Goal: Task Accomplishment & Management: Complete application form

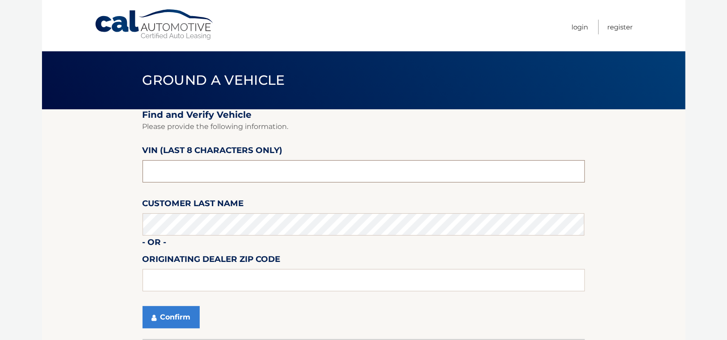
click at [165, 174] on input "text" at bounding box center [363, 171] width 442 height 22
type input "NM085647"
type input "11563"
click at [182, 323] on button "Confirm" at bounding box center [170, 317] width 57 height 22
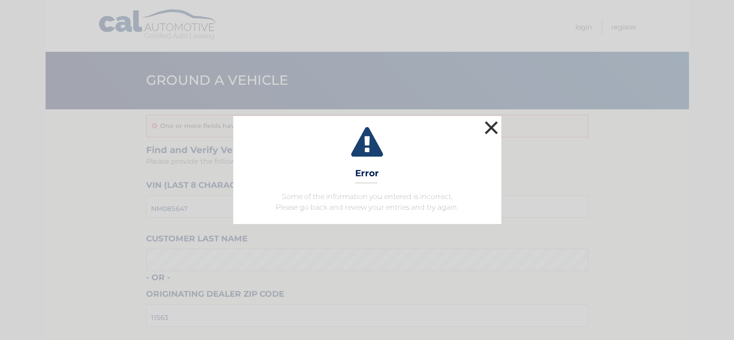
click at [492, 126] on button "×" at bounding box center [491, 128] width 18 height 18
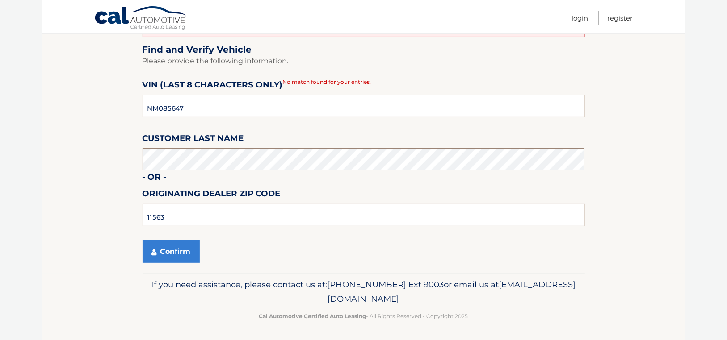
scroll to position [101, 0]
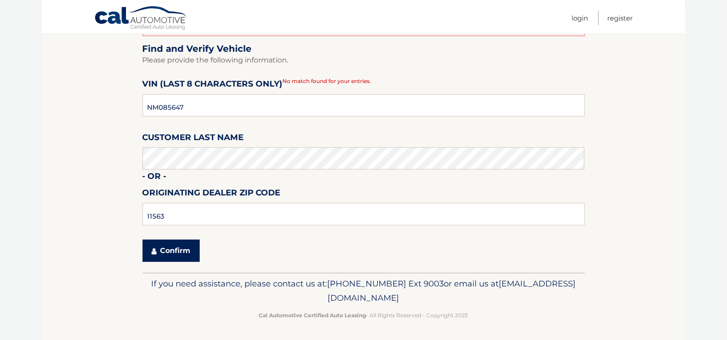
click at [184, 255] on button "Confirm" at bounding box center [170, 251] width 57 height 22
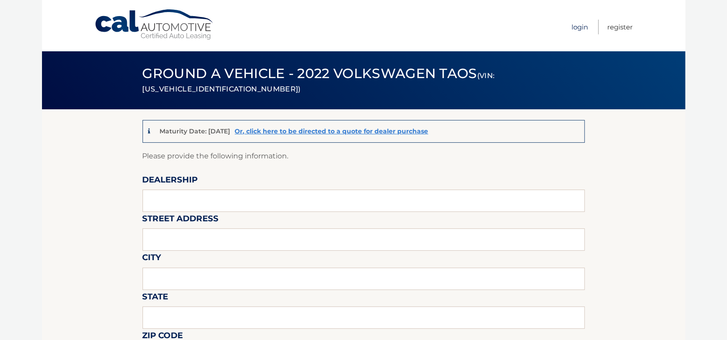
click at [578, 27] on link "Login" at bounding box center [580, 27] width 17 height 15
